Goal: Task Accomplishment & Management: Manage account settings

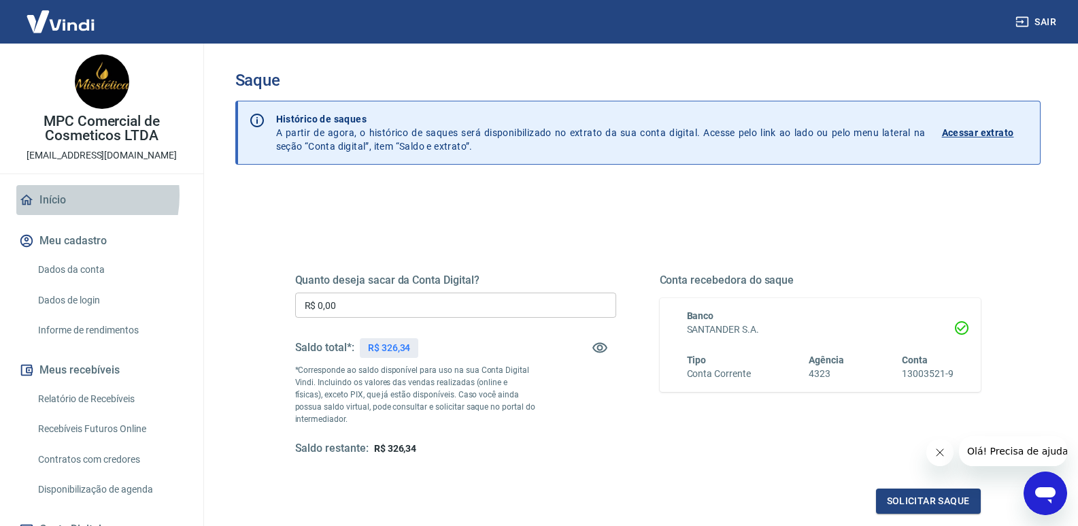
click at [61, 195] on link "Início" at bounding box center [101, 200] width 171 height 30
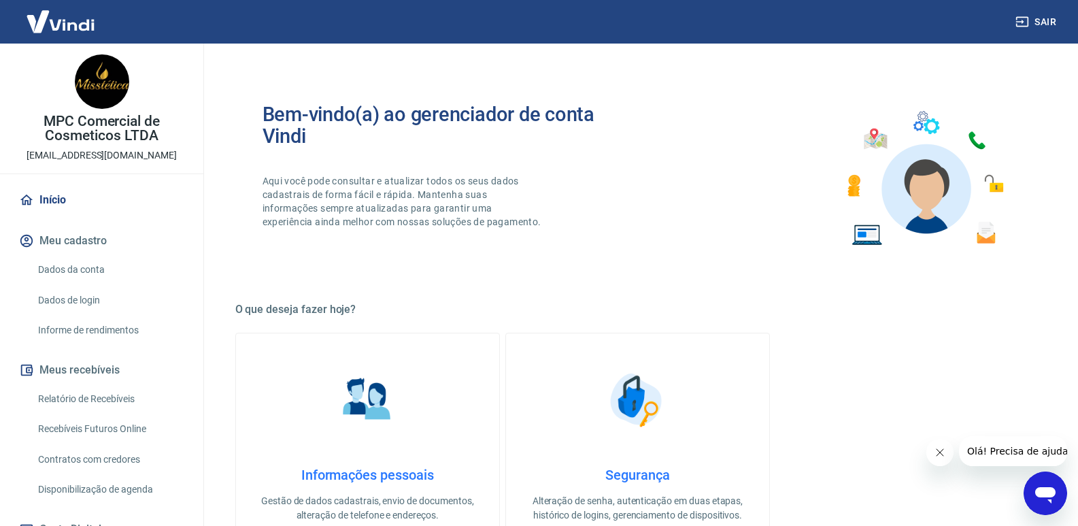
scroll to position [68, 0]
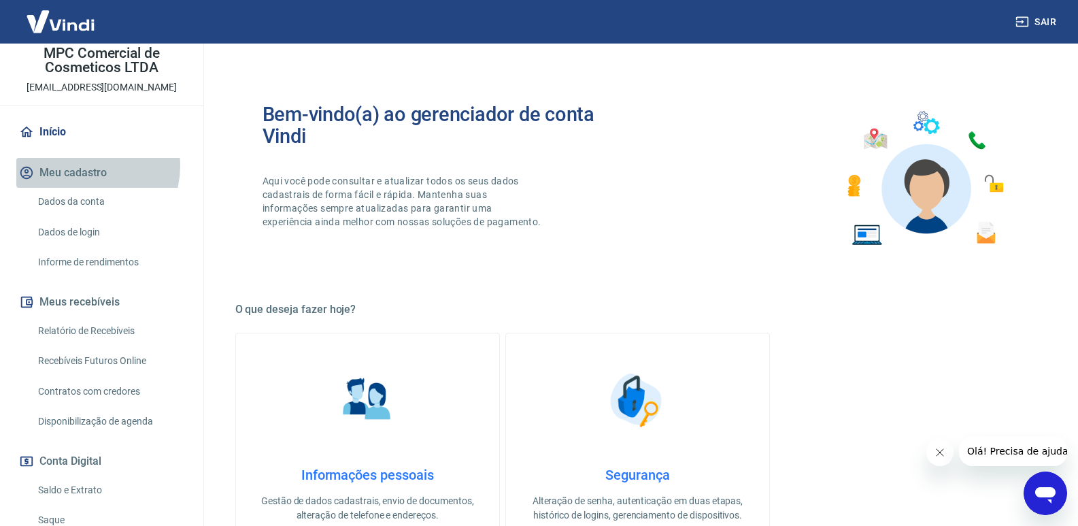
click at [86, 166] on button "Meu cadastro" at bounding box center [101, 173] width 171 height 30
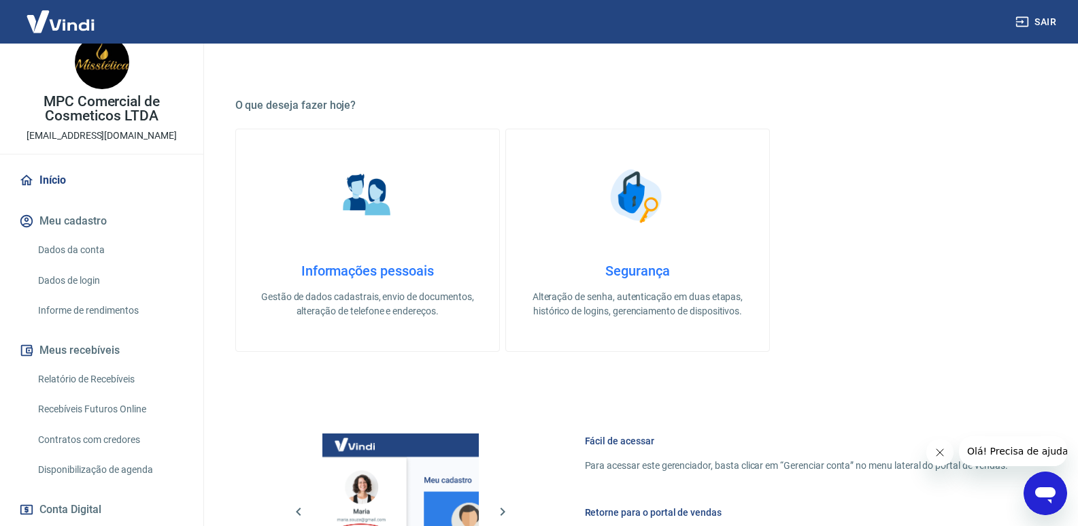
scroll to position [0, 0]
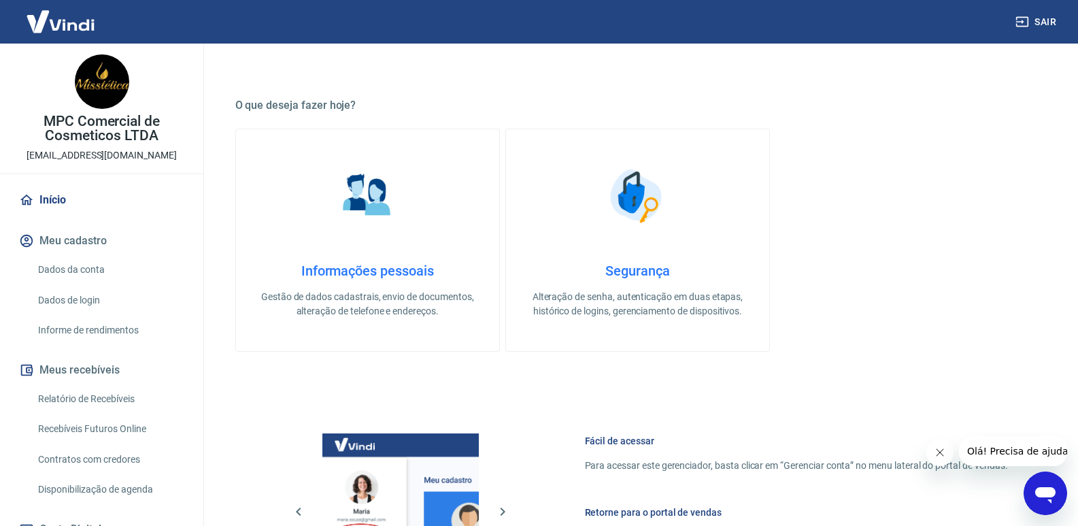
click at [92, 272] on link "Dados da conta" at bounding box center [110, 270] width 154 height 28
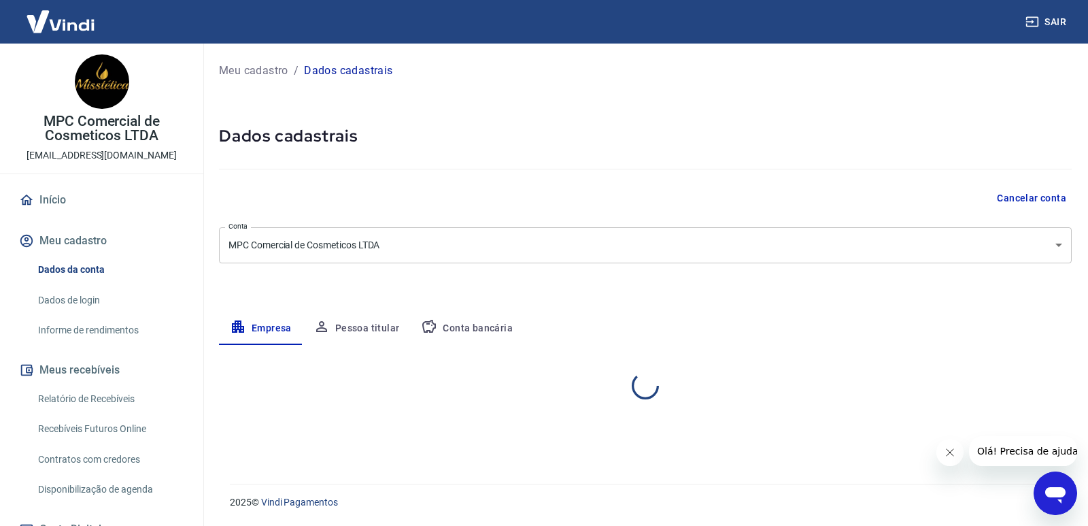
select select "CE"
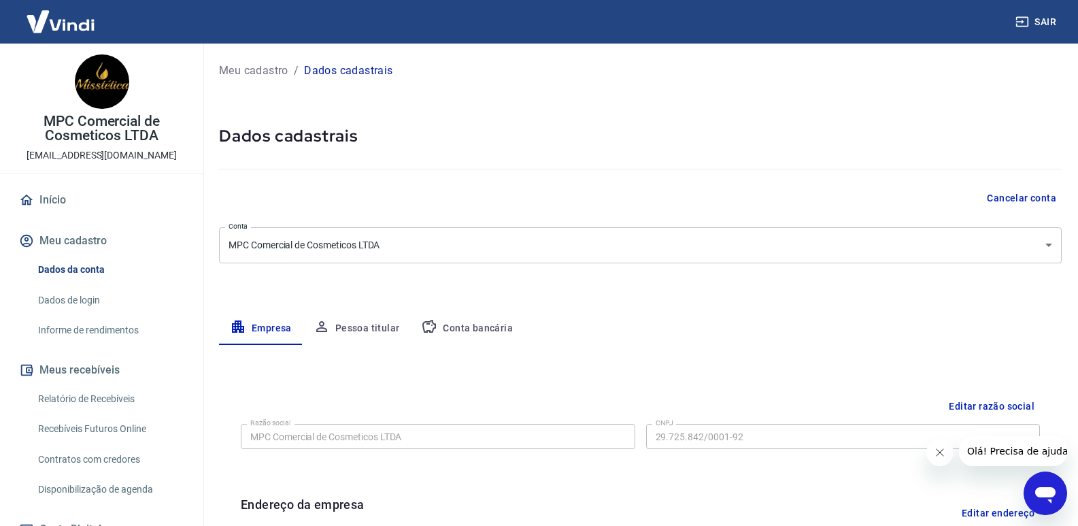
click at [134, 131] on p "MPC Comercial de Cosmeticos LTDA" at bounding box center [102, 128] width 182 height 29
click at [75, 424] on link "Recebíveis Futuros Online" at bounding box center [110, 429] width 154 height 28
